Goal: Task Accomplishment & Management: Manage account settings

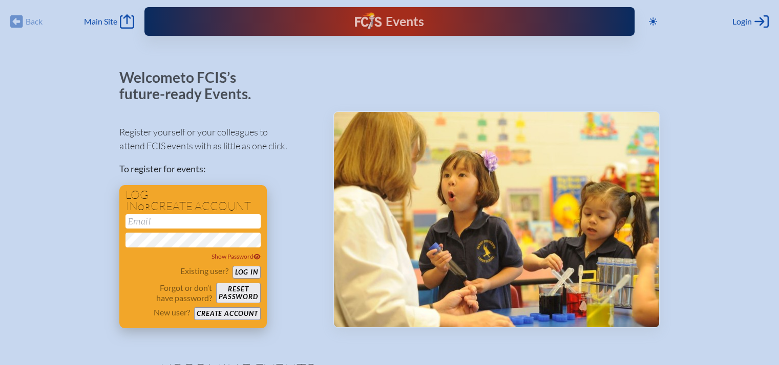
click at [227, 220] on input "email" at bounding box center [192, 221] width 135 height 14
type input "[EMAIL_ADDRESS][PERSON_NAME][DOMAIN_NAME]"
click at [242, 271] on button "Log in" at bounding box center [246, 272] width 28 height 13
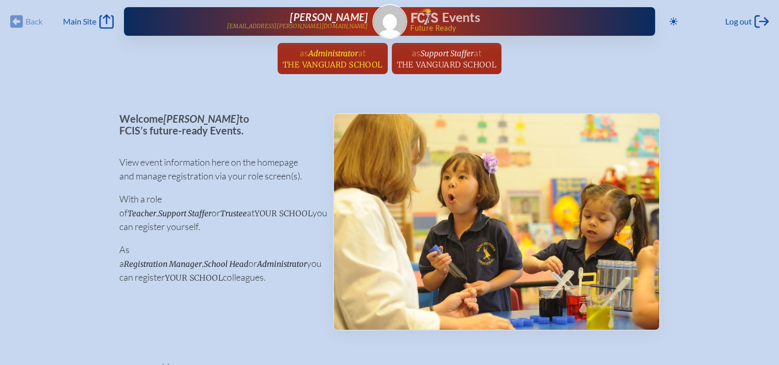
click at [327, 54] on span "Administrator" at bounding box center [333, 54] width 50 height 10
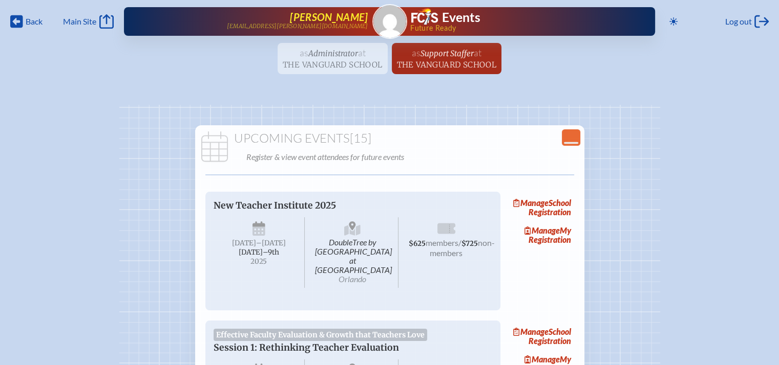
click at [358, 17] on span "[PERSON_NAME]" at bounding box center [329, 17] width 78 height 12
